Goal: Communication & Community: Answer question/provide support

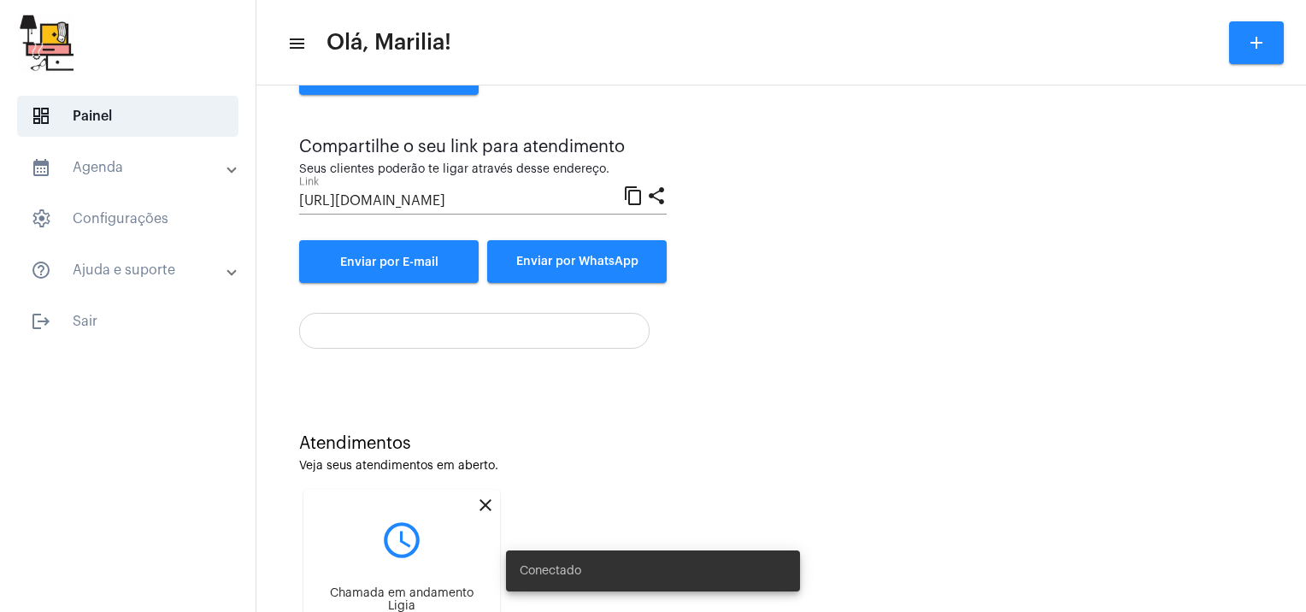
scroll to position [127, 0]
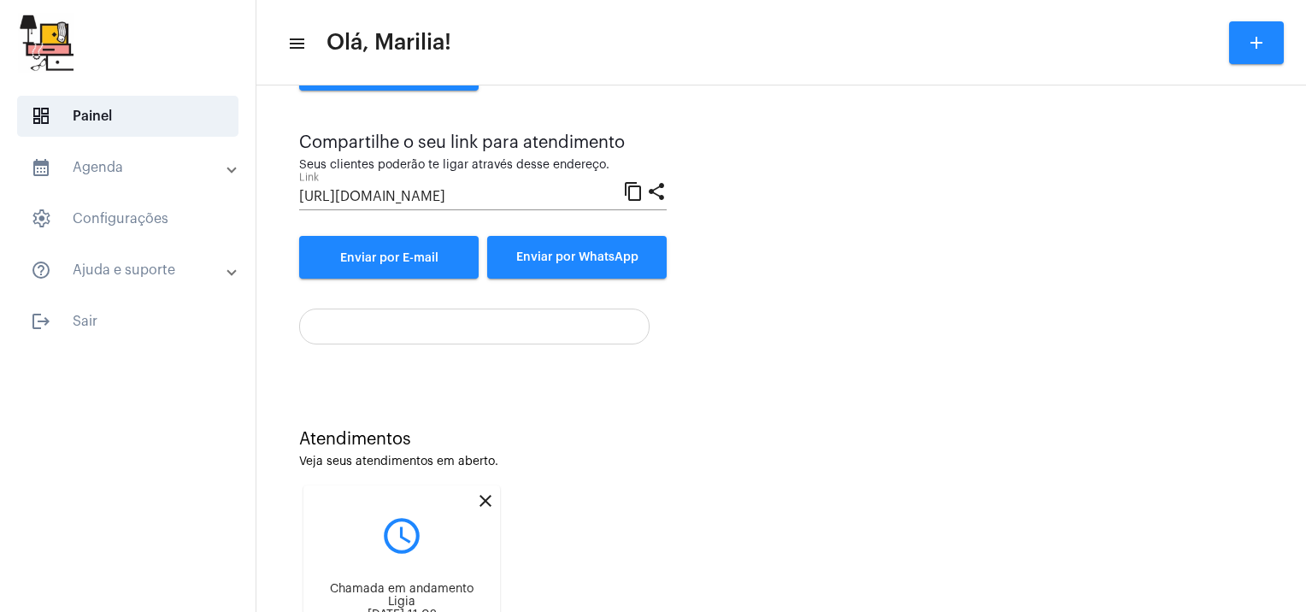
drag, startPoint x: 949, startPoint y: 274, endPoint x: 670, endPoint y: 410, distance: 310.5
click at [670, 410] on div "Atendimento Instantâneo Entre e convide um cliente para uma chamada instantânea…" at bounding box center [781, 345] width 1033 height 756
click at [489, 508] on mat-icon "close" at bounding box center [485, 501] width 21 height 21
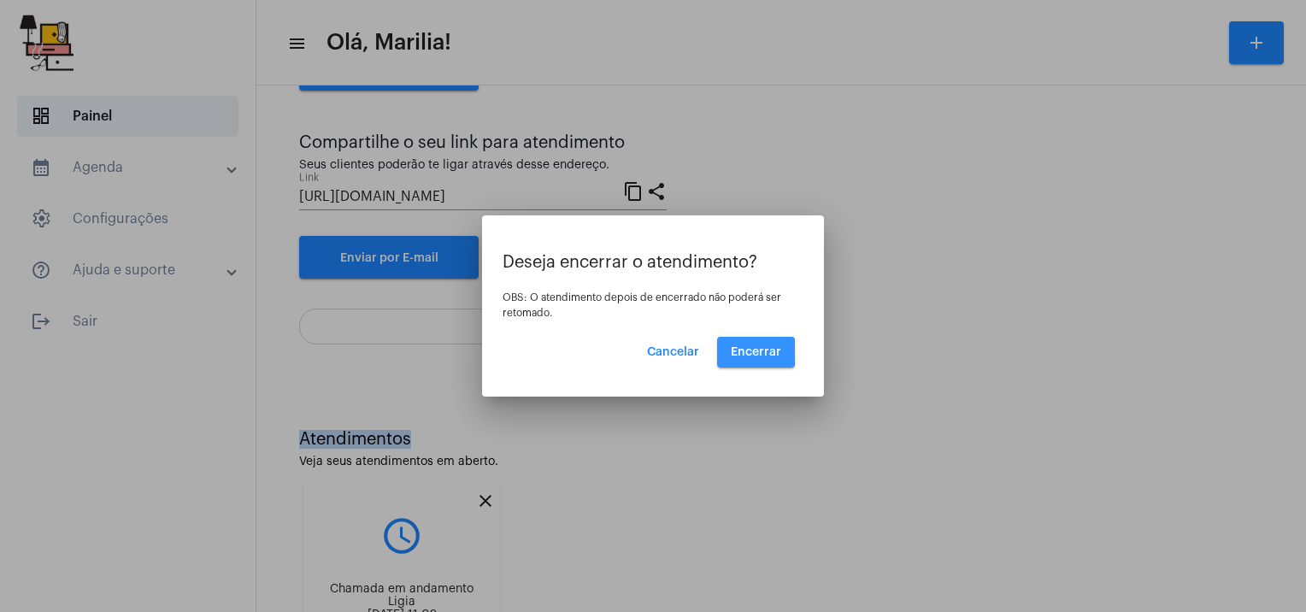
click at [739, 351] on span "Encerrar" at bounding box center [756, 352] width 50 height 12
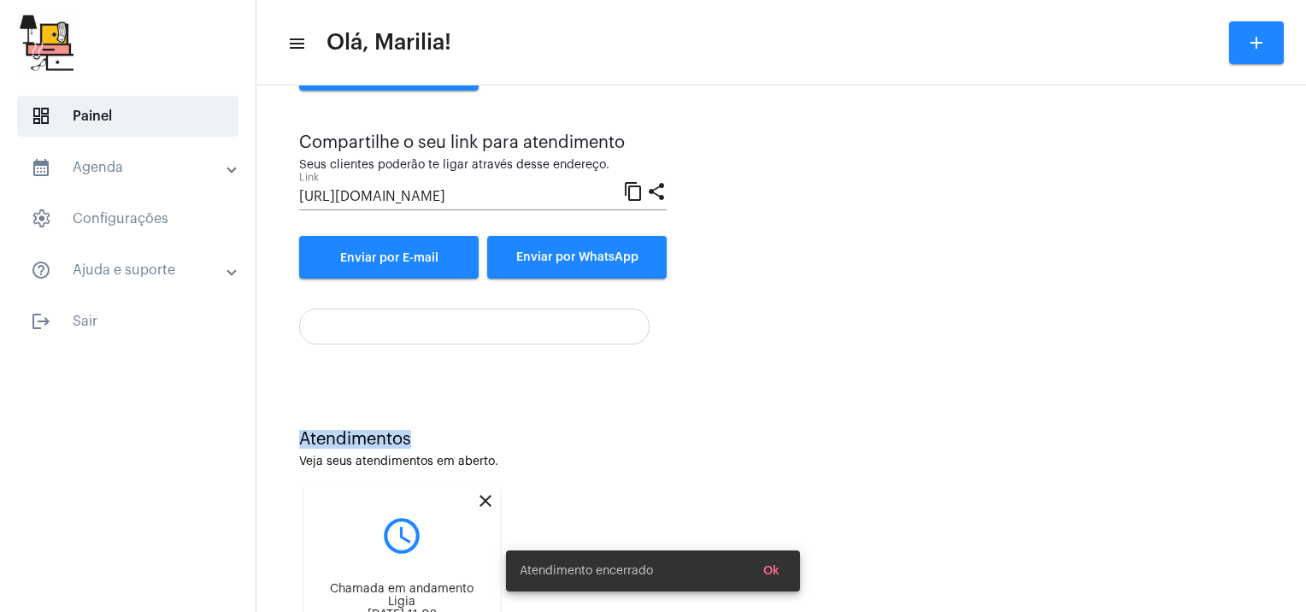
scroll to position [27, 0]
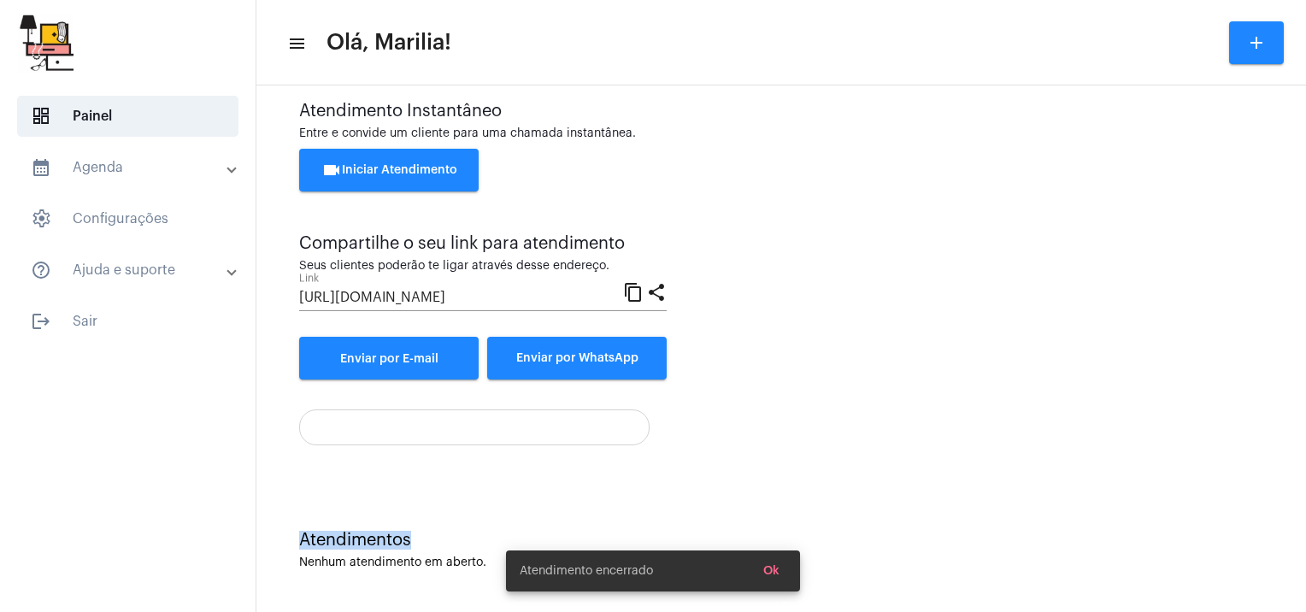
click at [905, 333] on div "Atendimento Instantâneo Entre e convide um cliente para uma chamada instantânea…" at bounding box center [781, 241] width 964 height 278
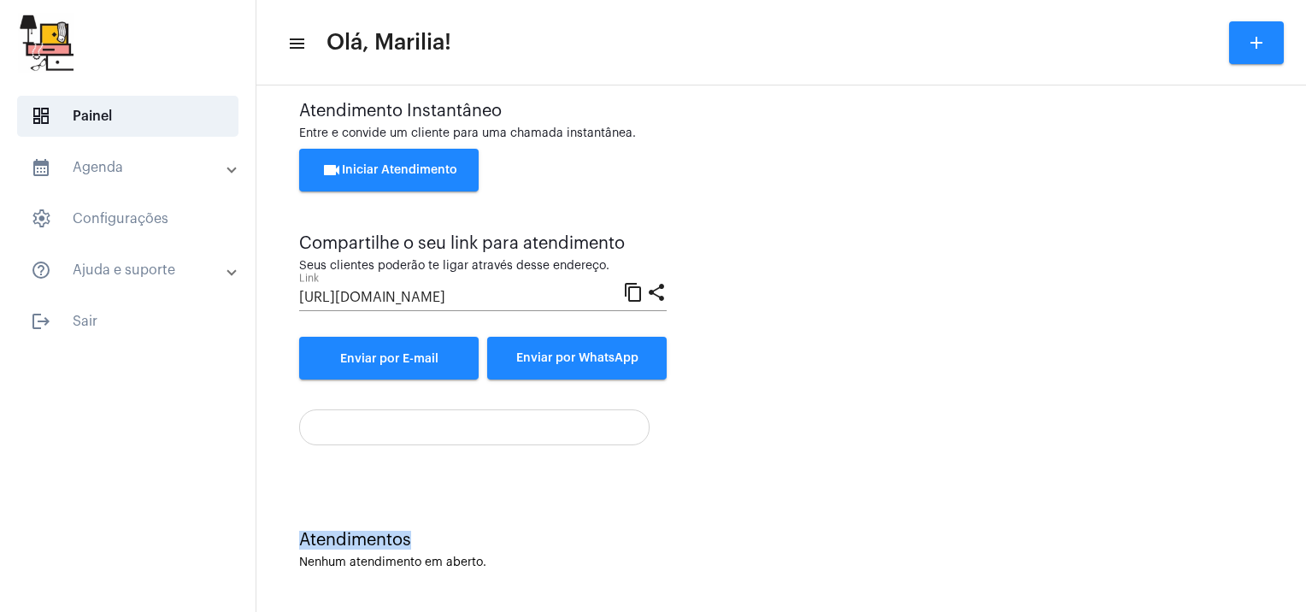
click at [834, 404] on div at bounding box center [781, 421] width 964 height 49
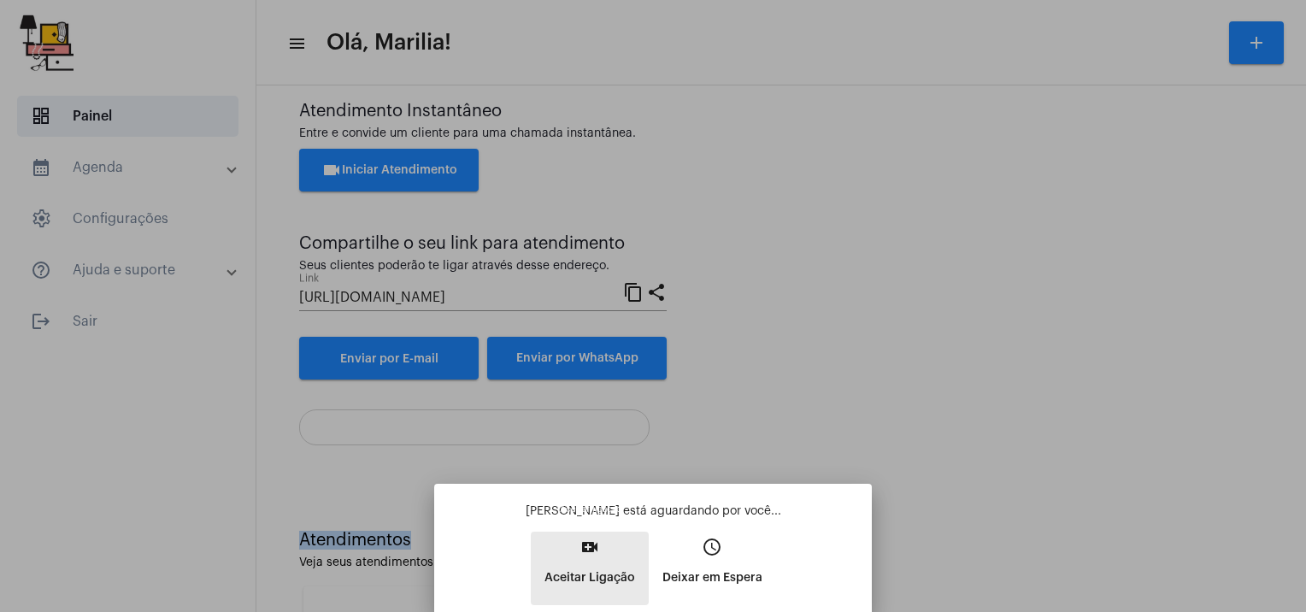
click at [591, 595] on button "video_call Aceitar Ligação" at bounding box center [590, 569] width 118 height 74
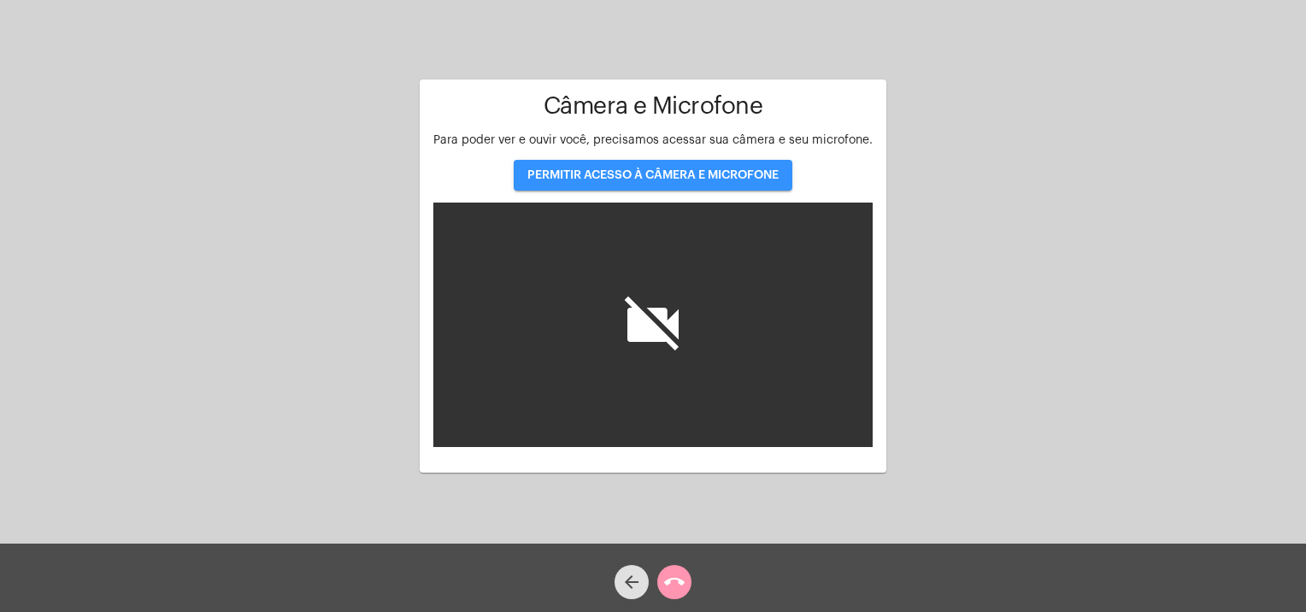
click at [681, 162] on button "PERMITIR ACESSO À CÂMERA E MICROFONE" at bounding box center [653, 175] width 279 height 31
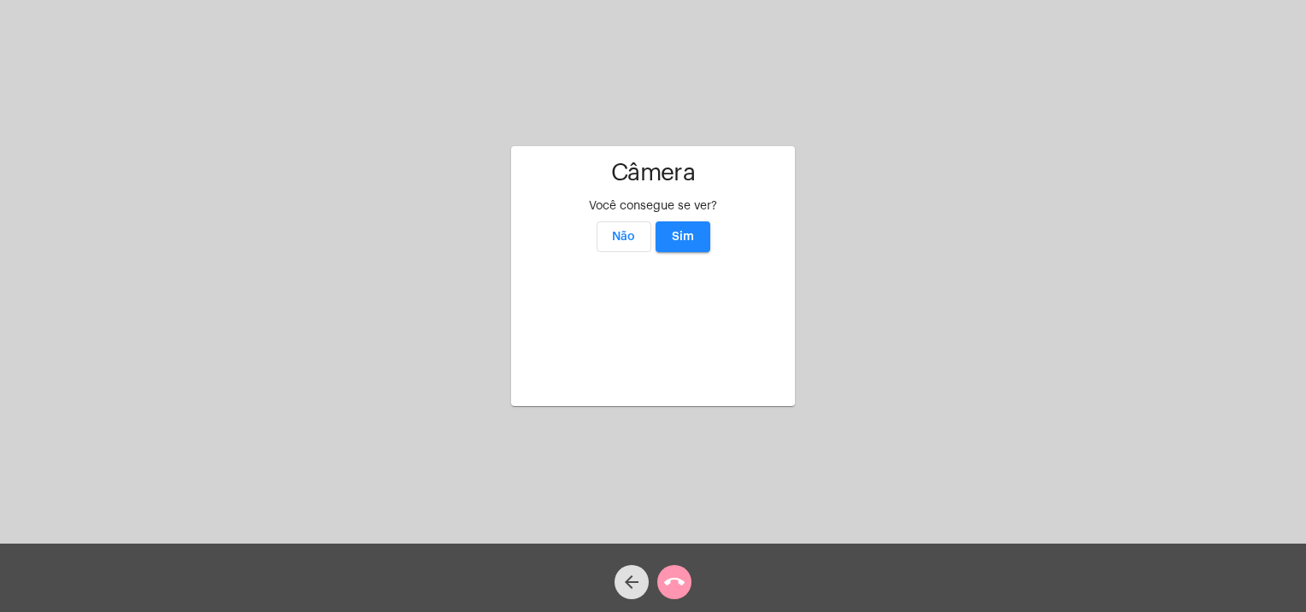
click at [699, 386] on video at bounding box center [653, 325] width 256 height 128
click at [683, 231] on span "Sim" at bounding box center [683, 237] width 22 height 12
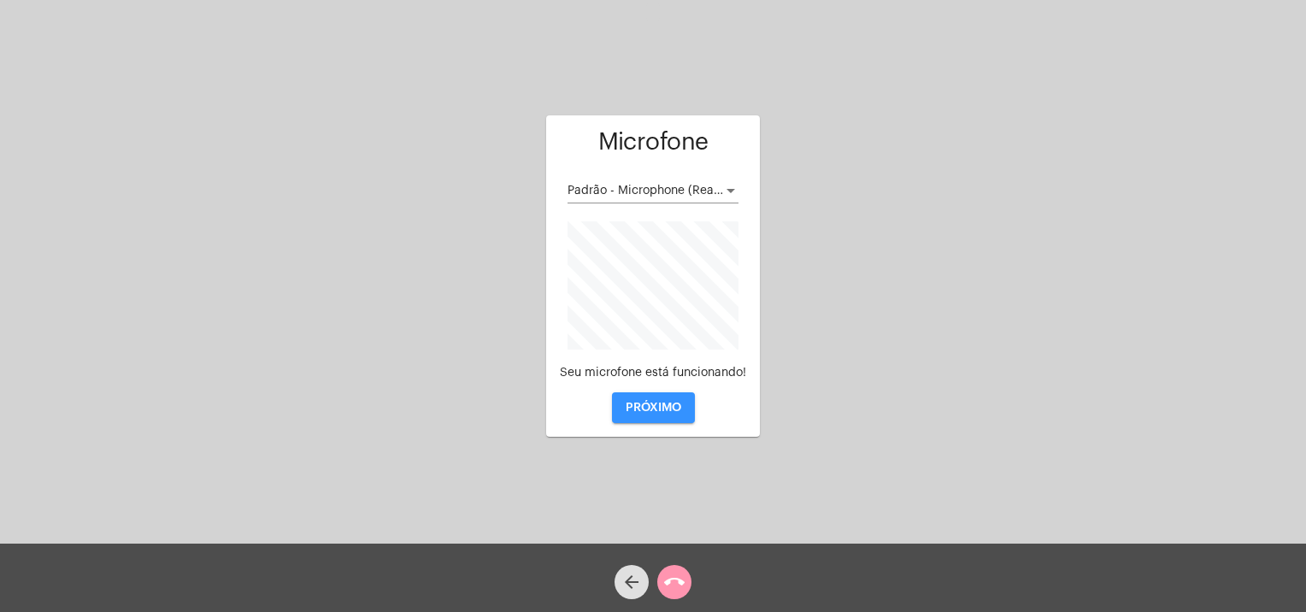
click at [638, 414] on button "PRÓXIMO" at bounding box center [653, 407] width 83 height 31
